Goal: Register for event/course

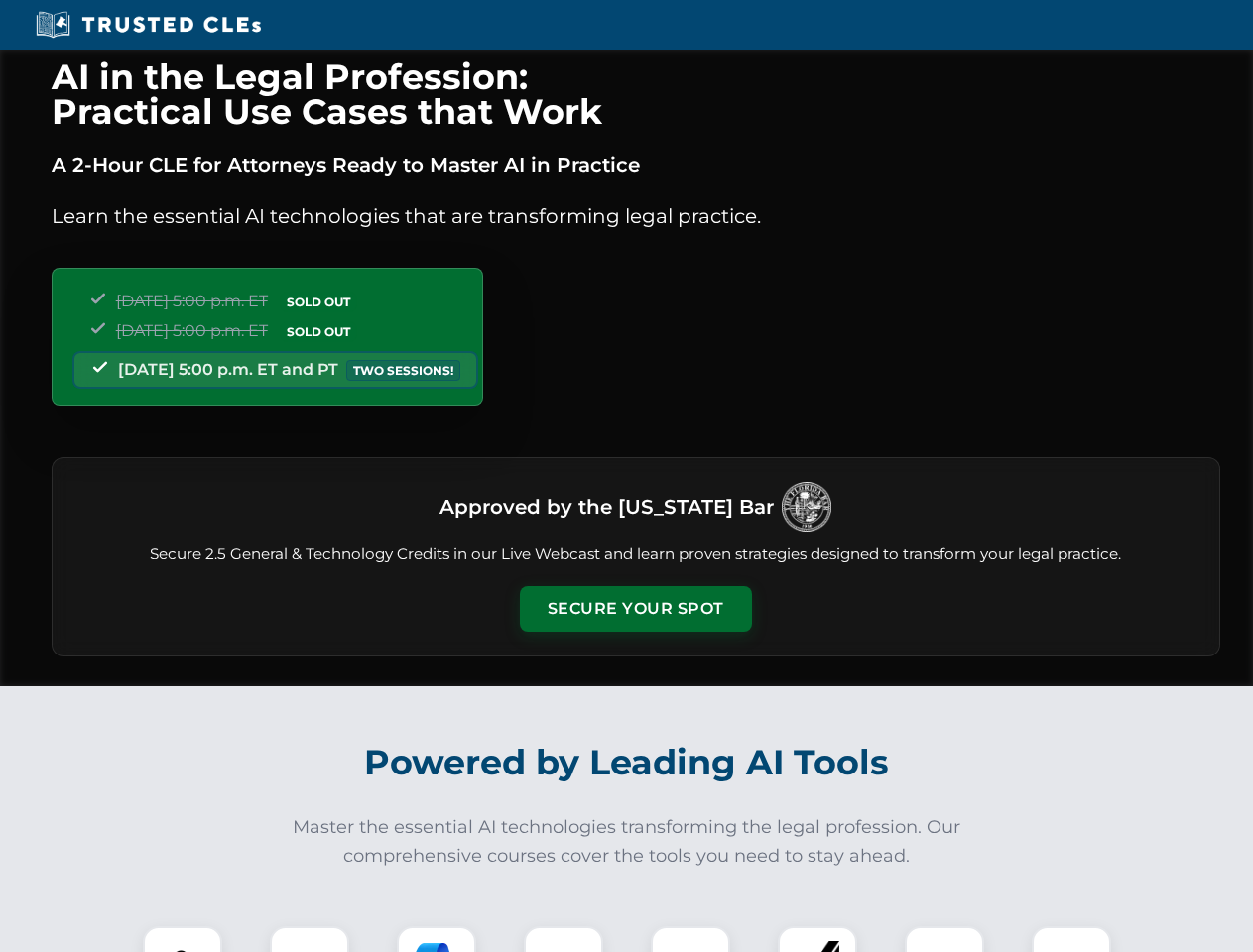
click at [634, 609] on button "Secure Your Spot" at bounding box center [636, 609] width 232 height 46
click at [183, 939] on img at bounding box center [183, 966] width 58 height 58
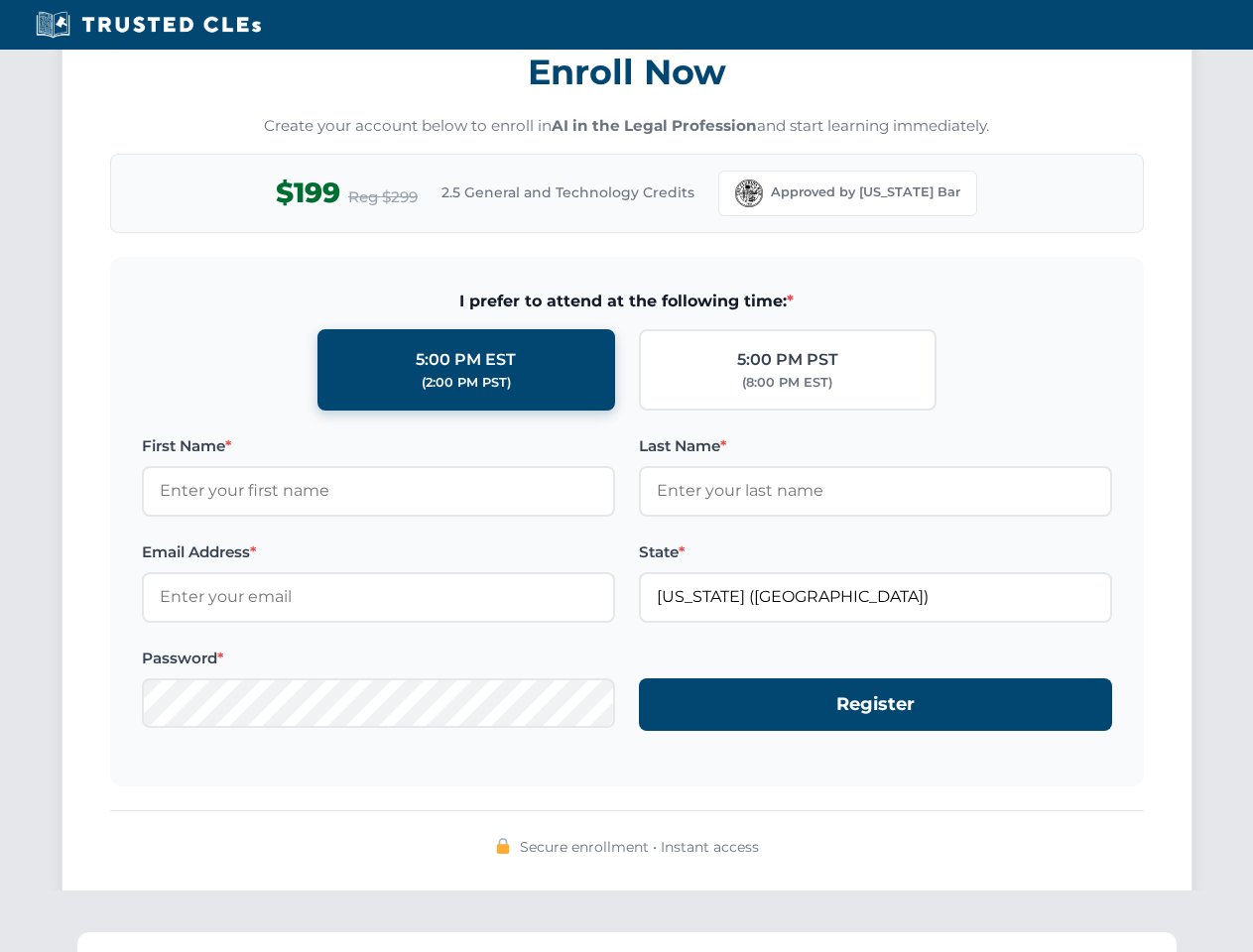
scroll to position [1947, 0]
